Goal: Find specific page/section: Find specific page/section

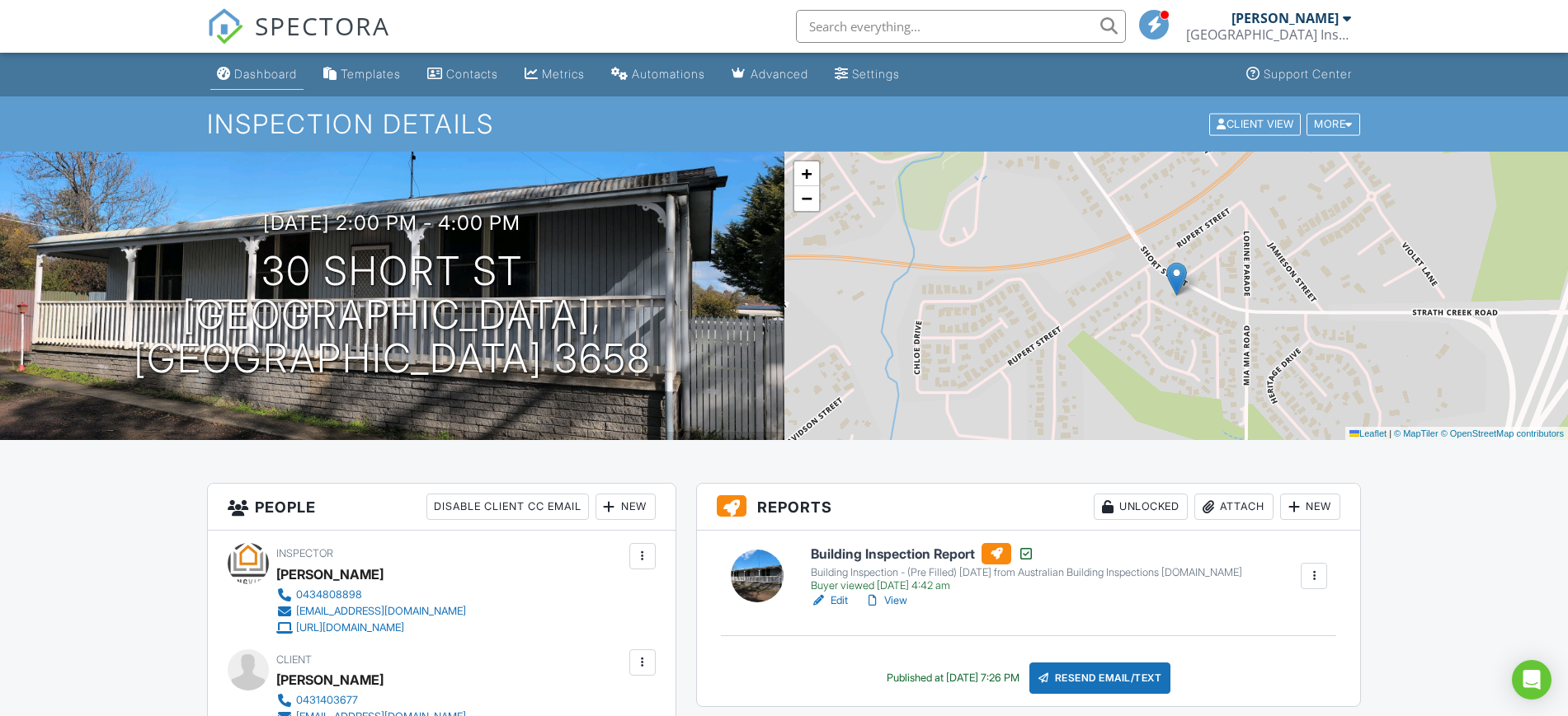
click at [274, 72] on div "Dashboard" at bounding box center [265, 74] width 63 height 14
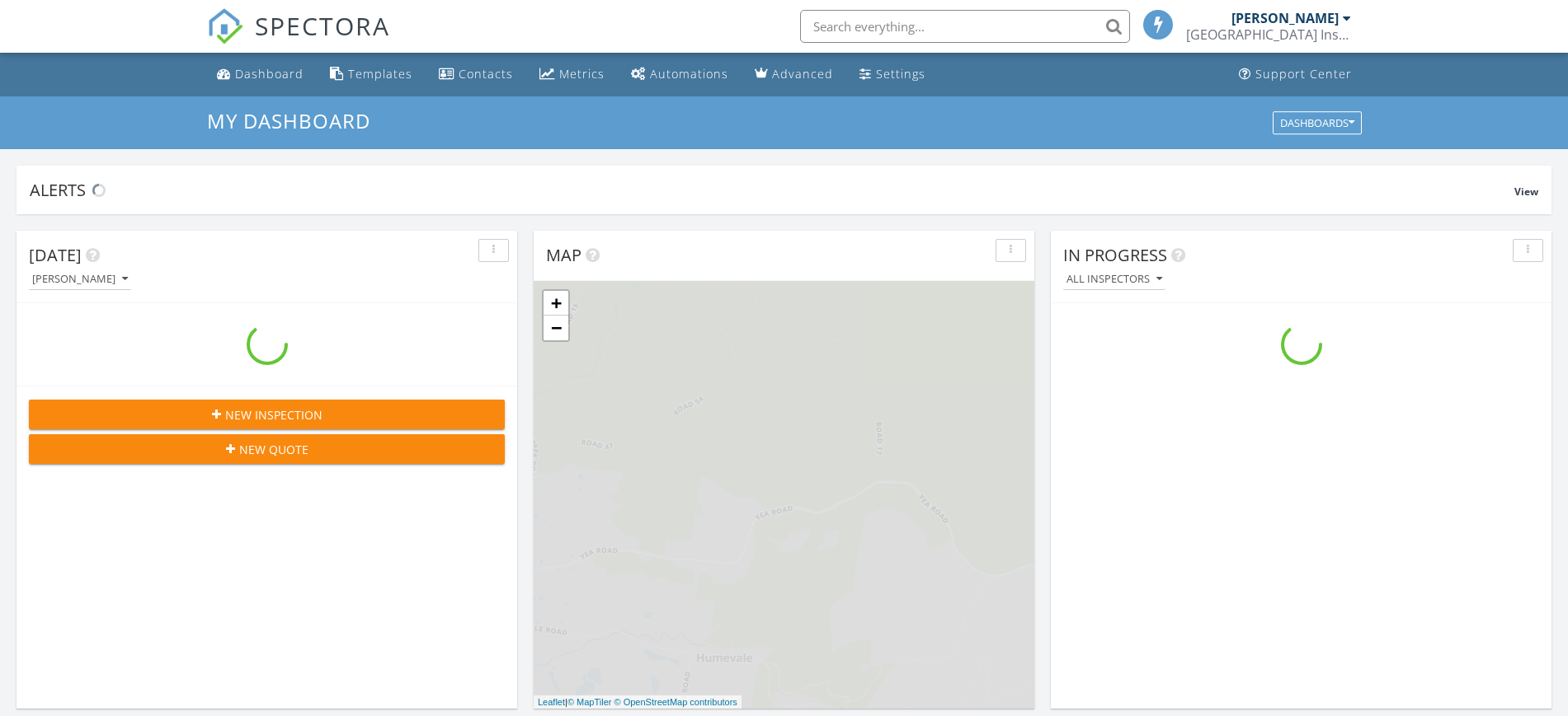
scroll to position [1533, 1600]
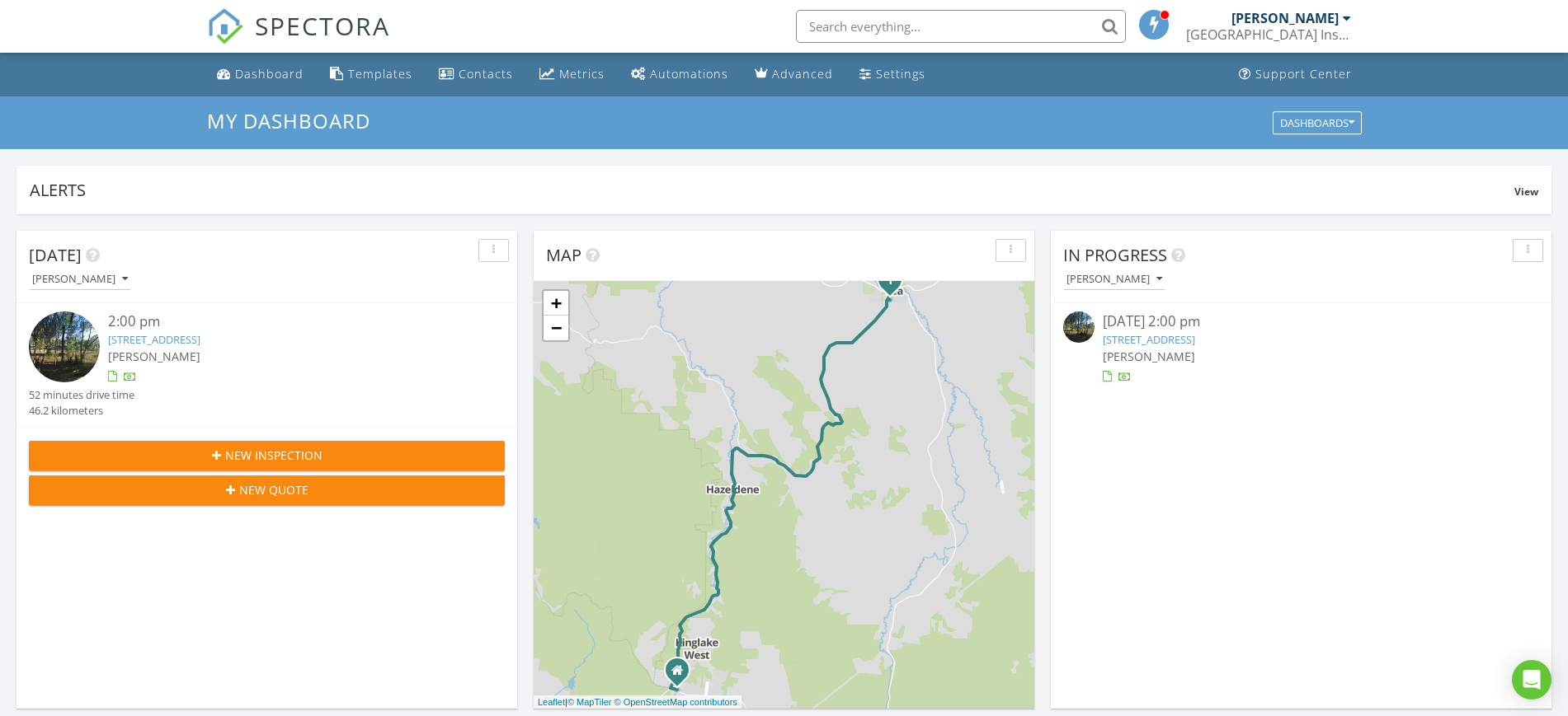
click at [1134, 342] on link "33 East St, Yea, VIC 3717" at bounding box center [1148, 339] width 93 height 15
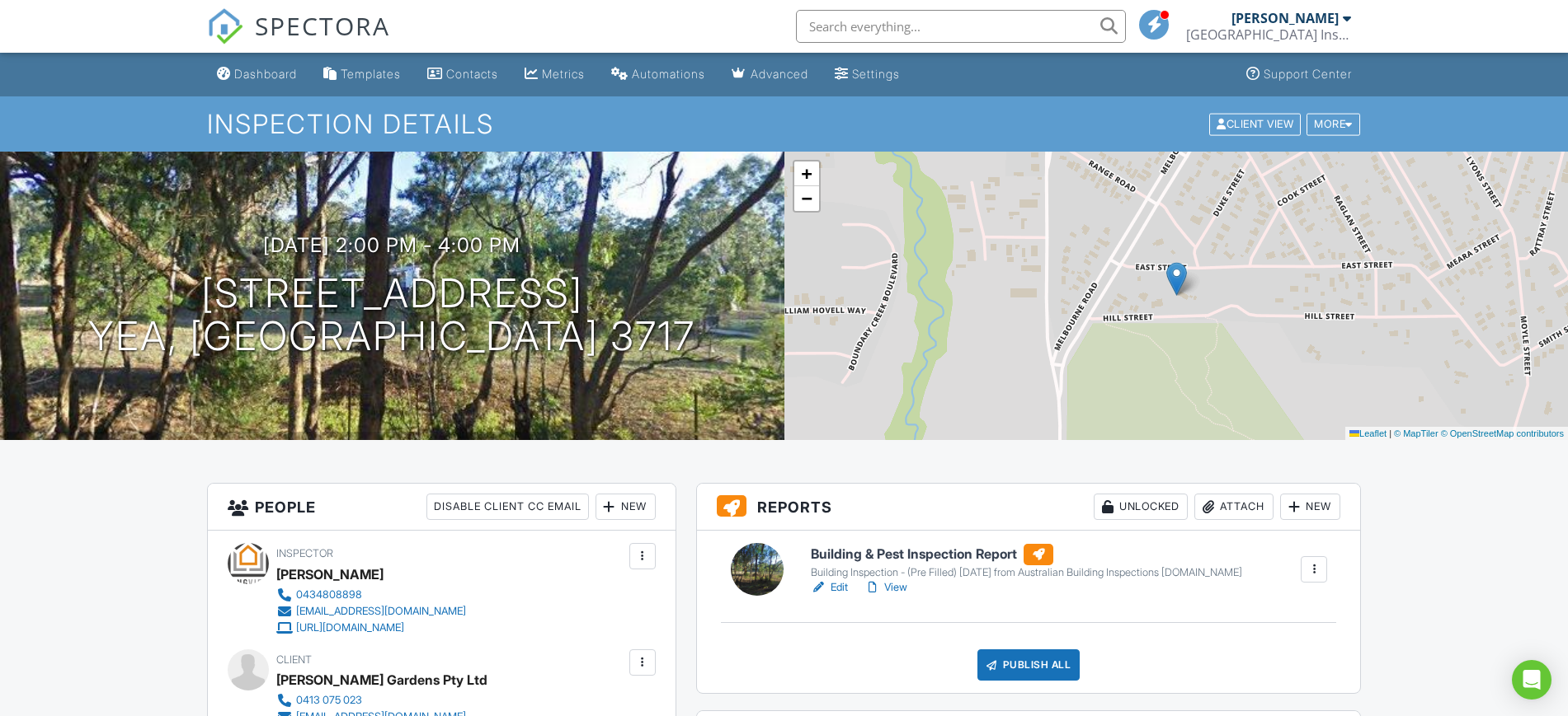
click at [665, 343] on div "[DATE] 2:00 pm - 4:00 pm [STREET_ADDRESS] [GEOGRAPHIC_DATA], VIC 3717" at bounding box center [392, 296] width 784 height 125
click at [683, 290] on div at bounding box center [699, 291] width 32 height 31
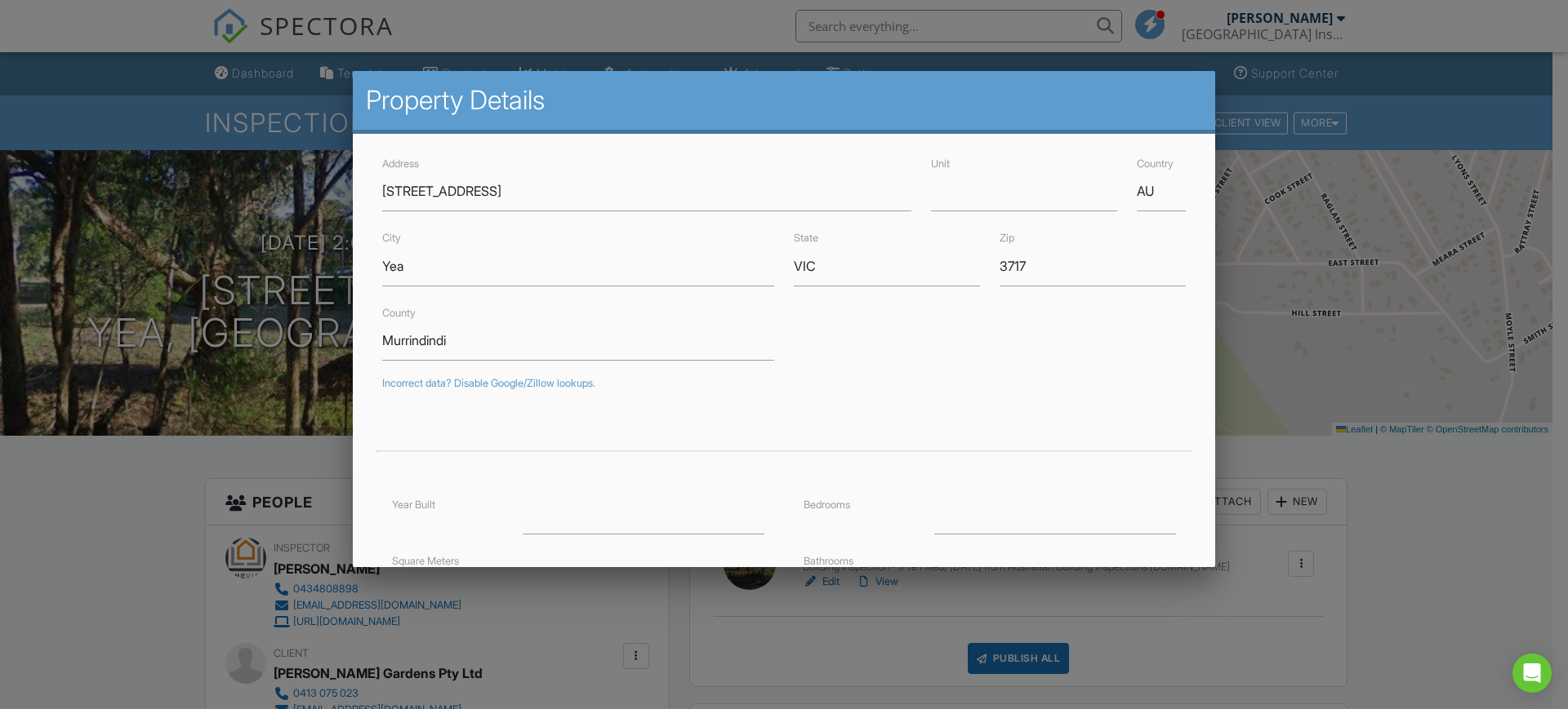
click at [247, 269] on div at bounding box center [784, 361] width 1568 height 887
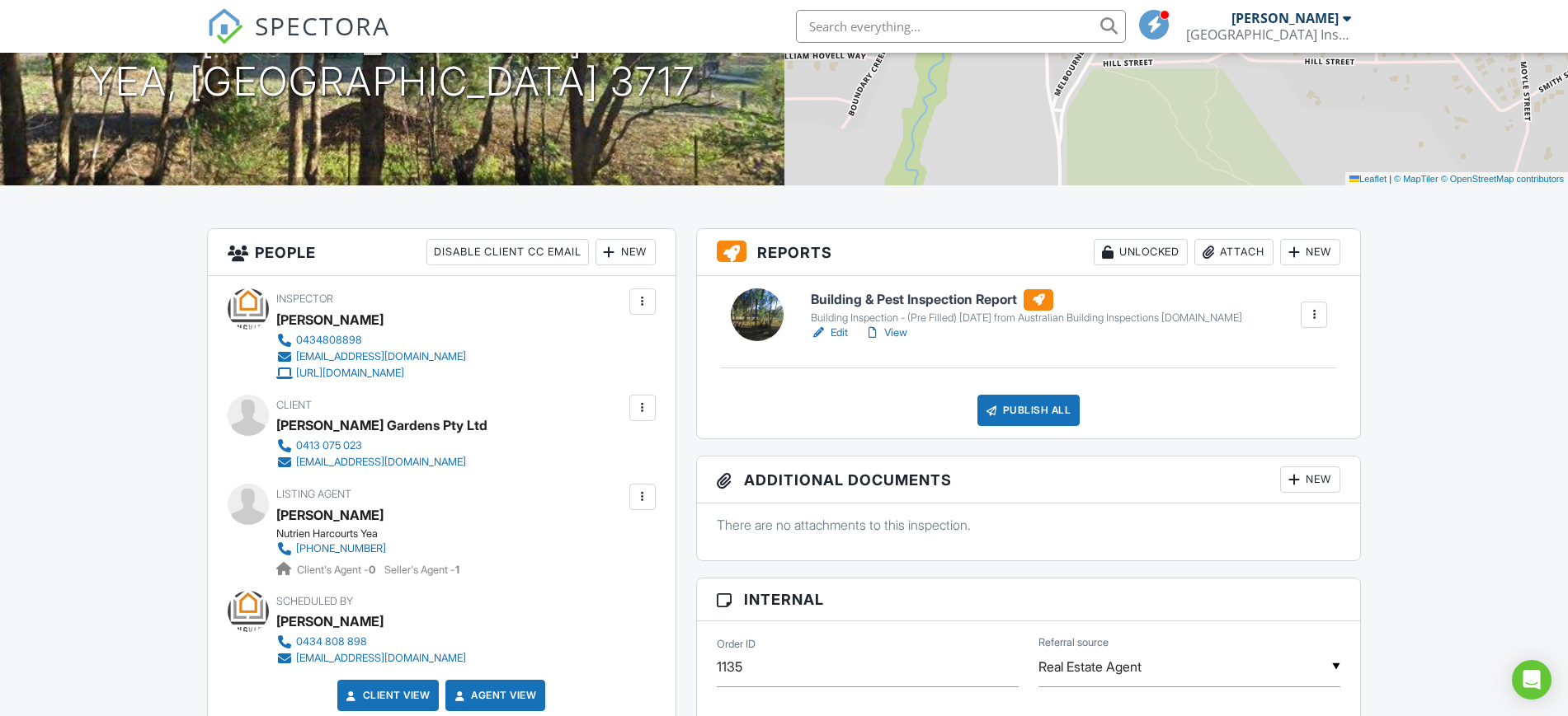
scroll to position [255, 0]
click at [954, 289] on h6 "Building & Pest Inspection Report" at bounding box center [1026, 298] width 431 height 21
